Goal: Task Accomplishment & Management: Use online tool/utility

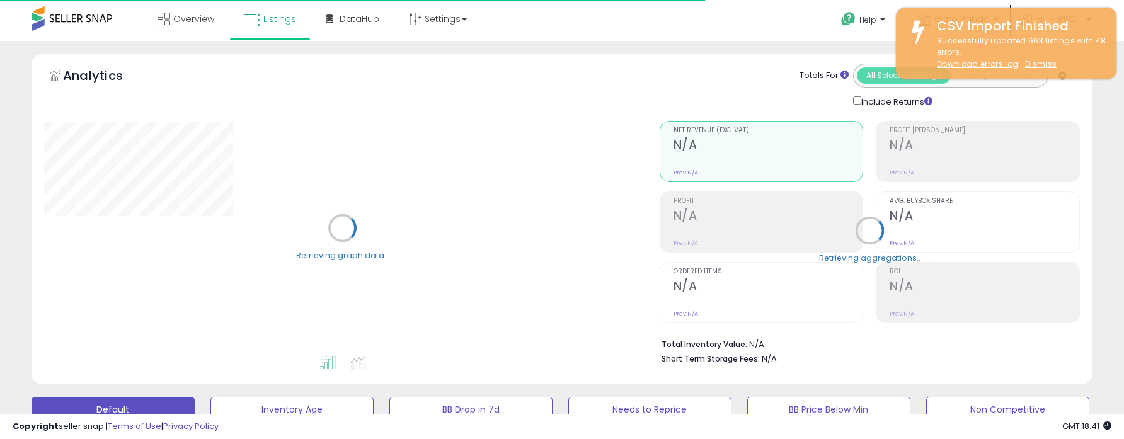
select select "**"
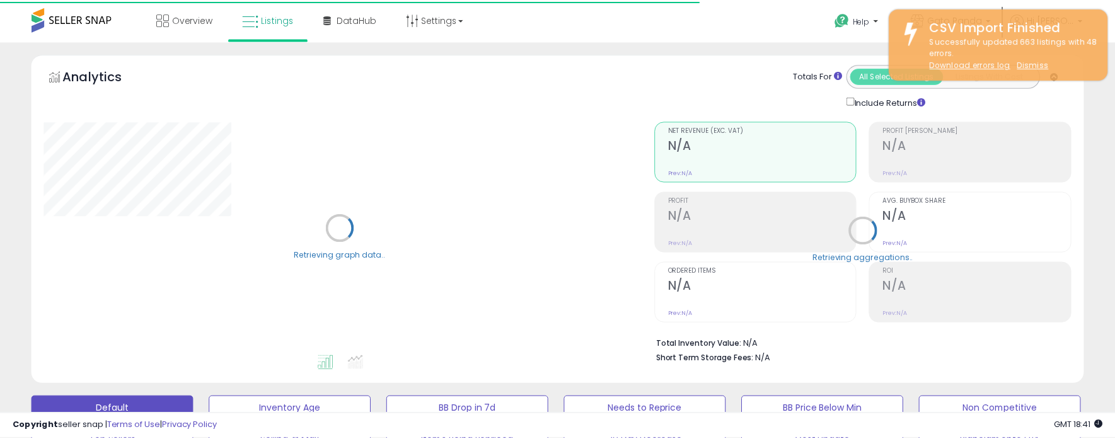
scroll to position [330, 0]
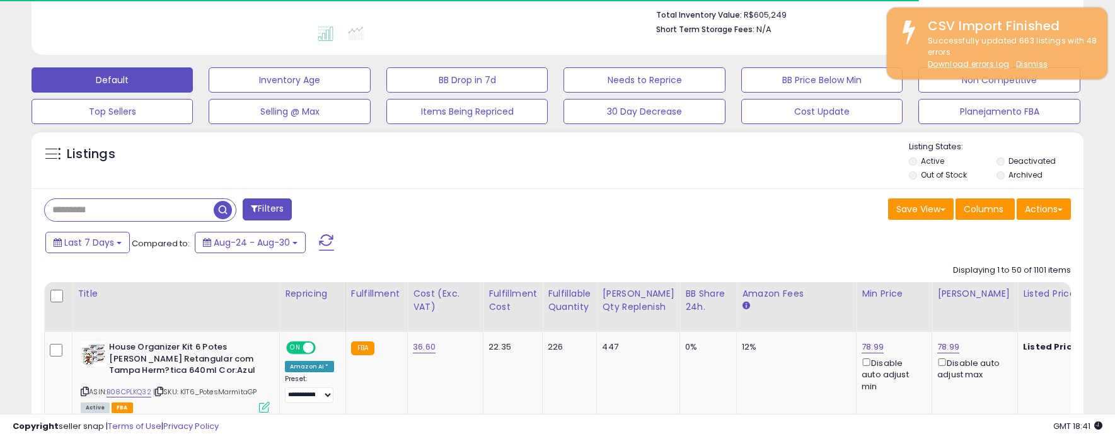
drag, startPoint x: 0, startPoint y: 0, endPoint x: 162, endPoint y: 206, distance: 262.1
click at [162, 206] on input "text" at bounding box center [129, 210] width 169 height 22
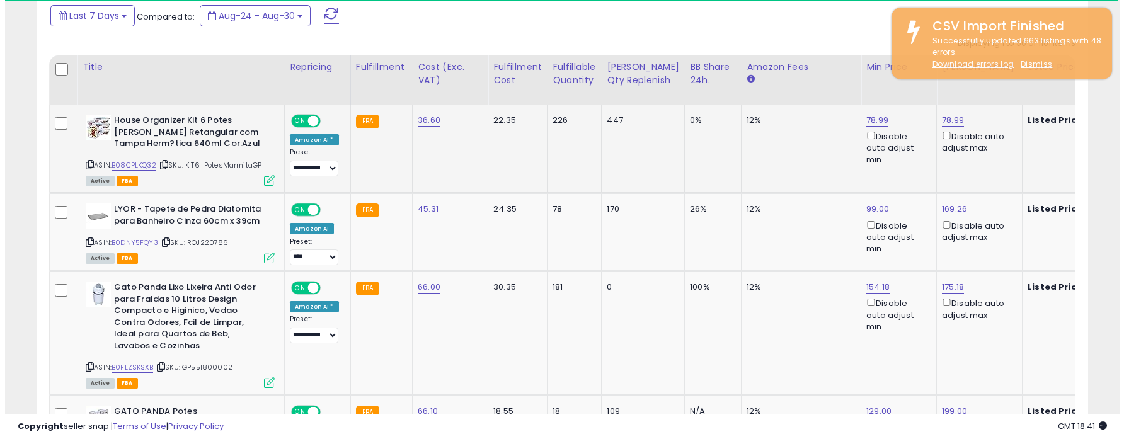
scroll to position [582, 0]
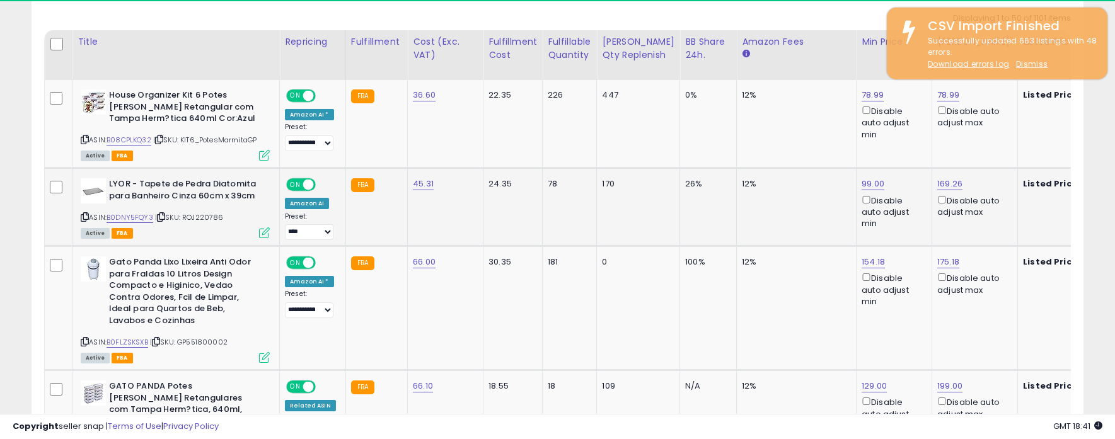
click at [260, 231] on icon at bounding box center [264, 233] width 11 height 11
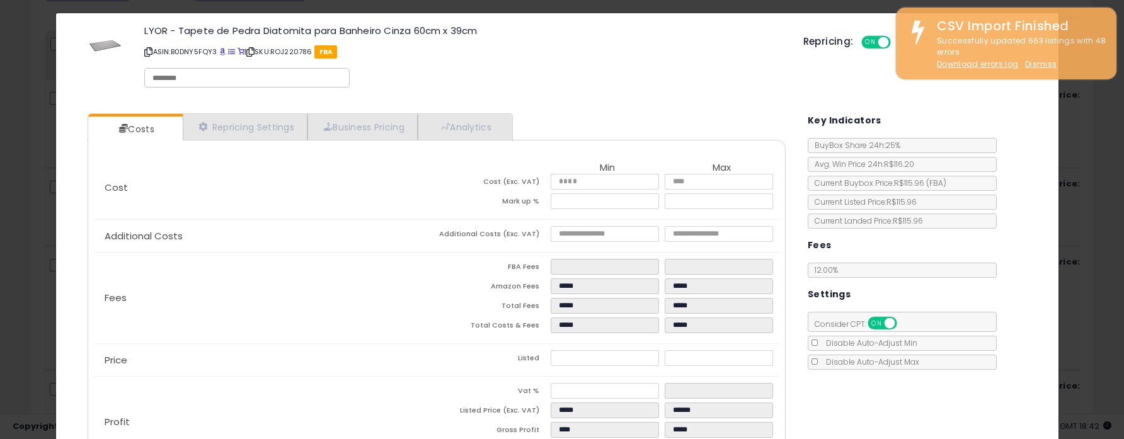
scroll to position [0, 0]
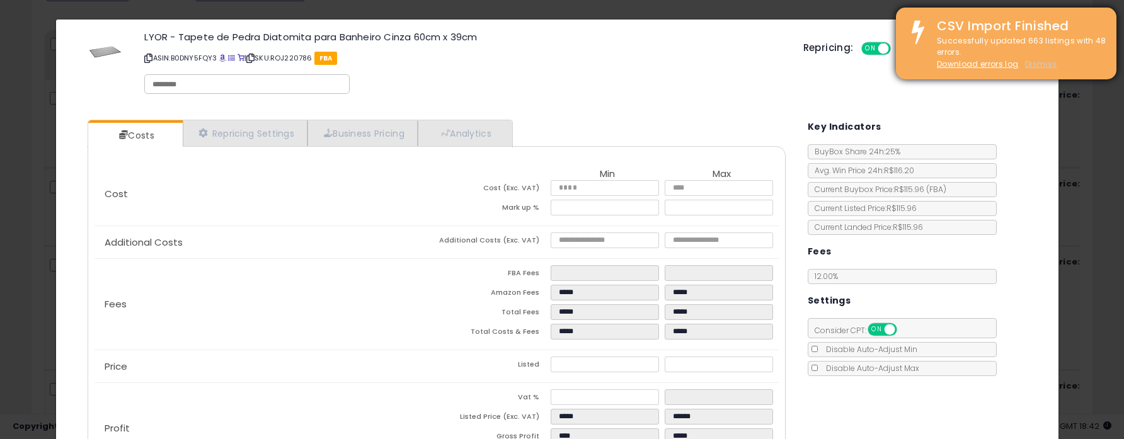
click at [1046, 62] on u "Dismiss" at bounding box center [1041, 64] width 32 height 11
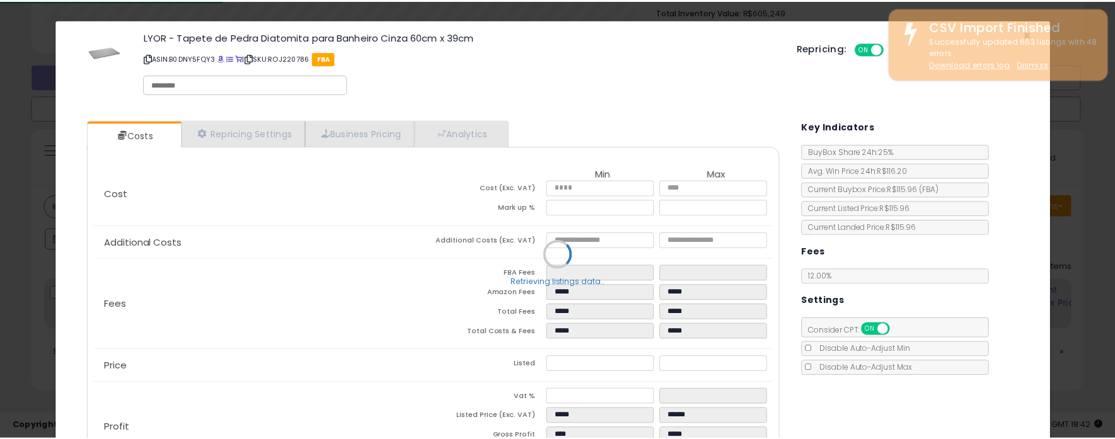
scroll to position [342, 0]
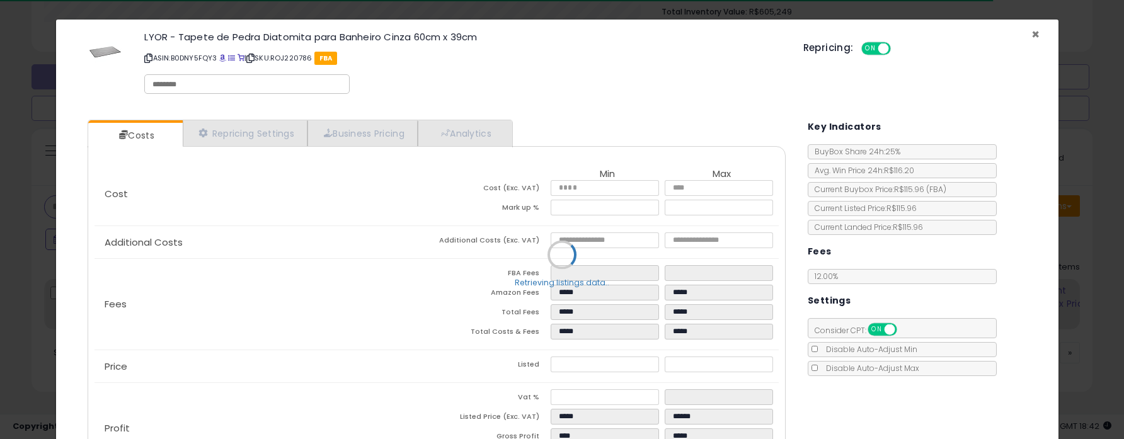
click at [1032, 35] on span "×" at bounding box center [1036, 34] width 8 height 18
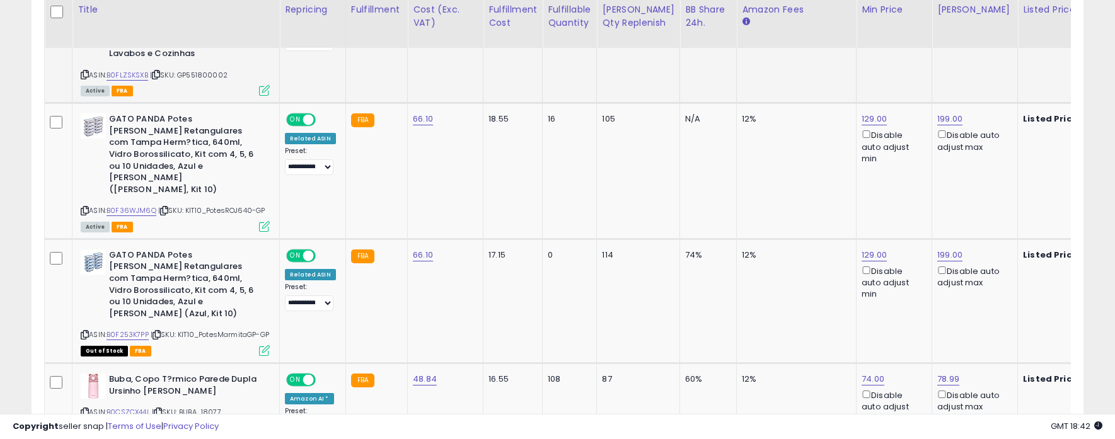
scroll to position [846, 0]
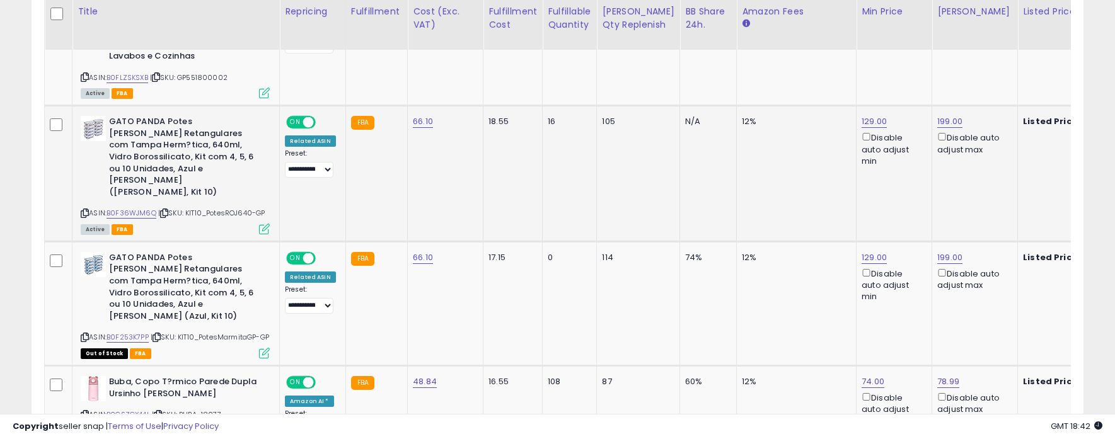
click at [80, 187] on div "GATO PANDA Potes [PERSON_NAME] Retangulares com Tampa Herm?tica, 640ml, Vidro B…" at bounding box center [174, 174] width 192 height 117
click at [81, 210] on icon at bounding box center [85, 213] width 8 height 7
drag, startPoint x: 93, startPoint y: 2, endPoint x: 15, endPoint y: 21, distance: 80.6
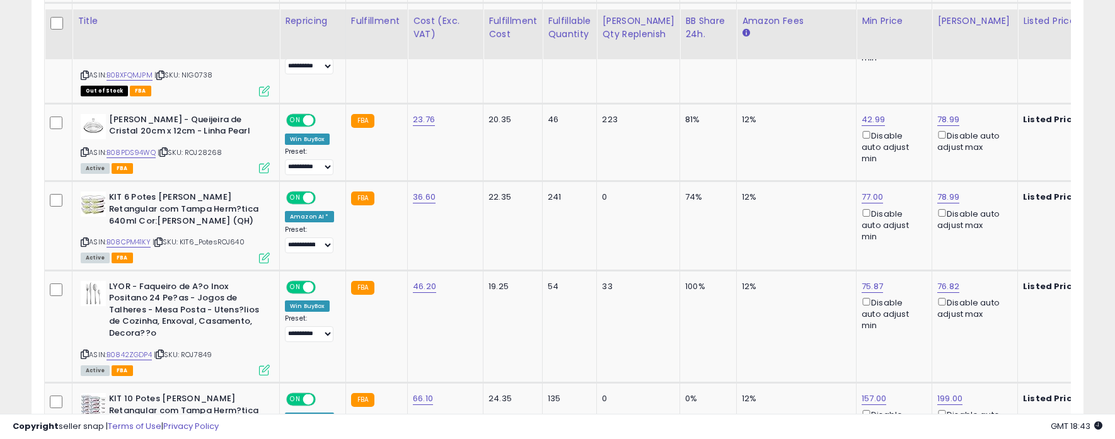
scroll to position [1351, 0]
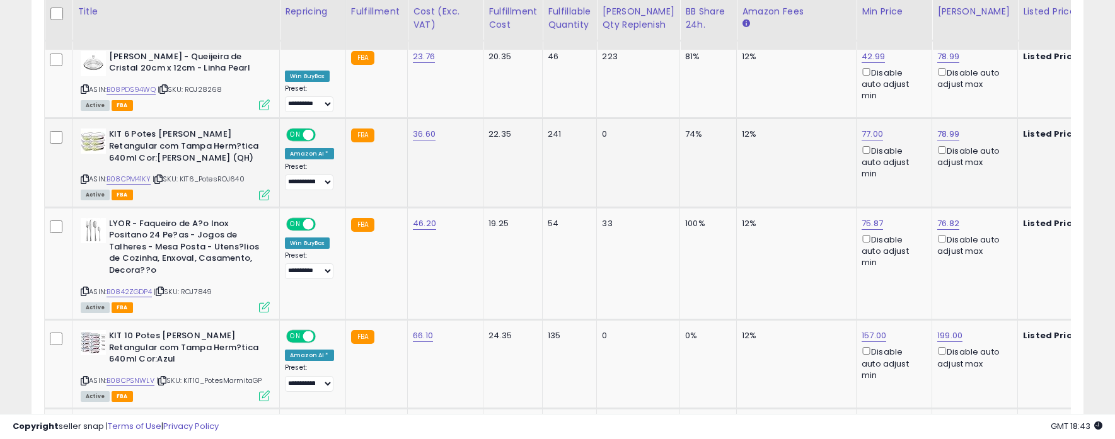
click at [84, 176] on icon at bounding box center [85, 179] width 8 height 7
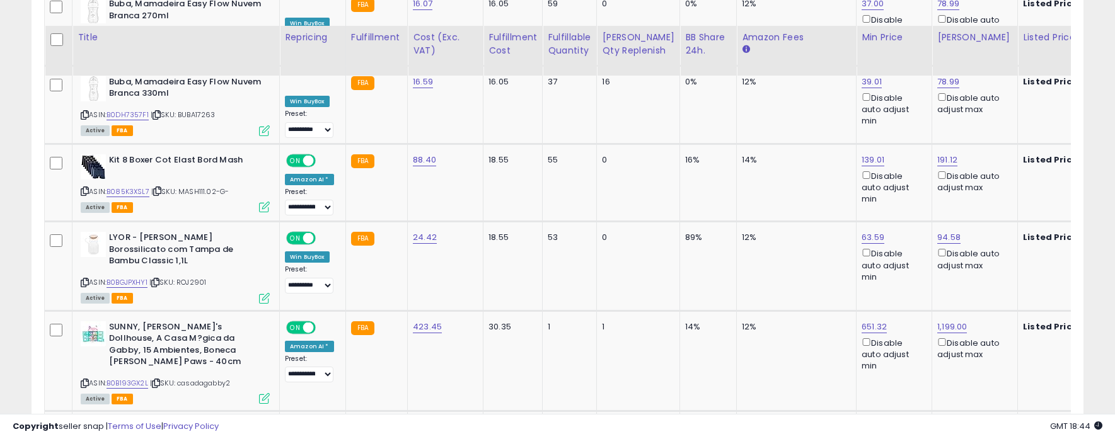
scroll to position [3493, 0]
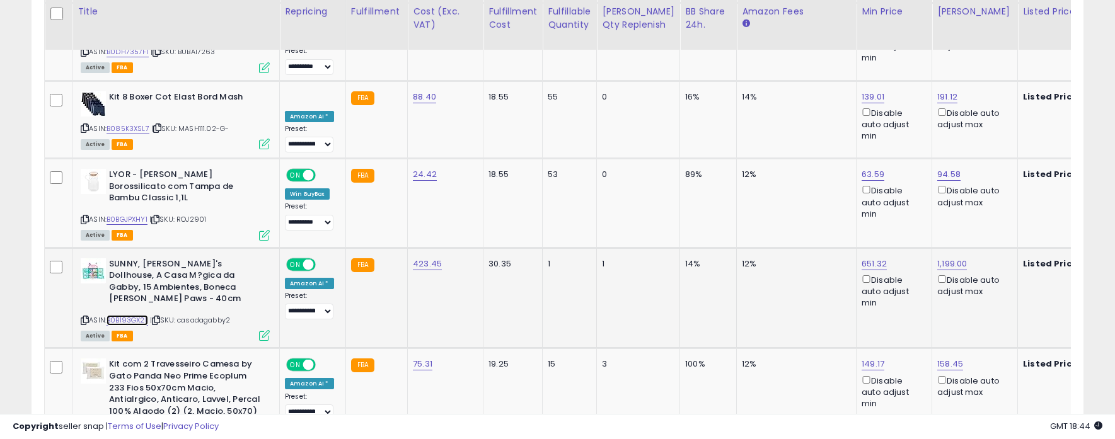
click at [124, 315] on link "B0B193GX2L" at bounding box center [128, 320] width 42 height 11
click at [158, 317] on icon at bounding box center [156, 320] width 8 height 7
